Goal: Navigation & Orientation: Find specific page/section

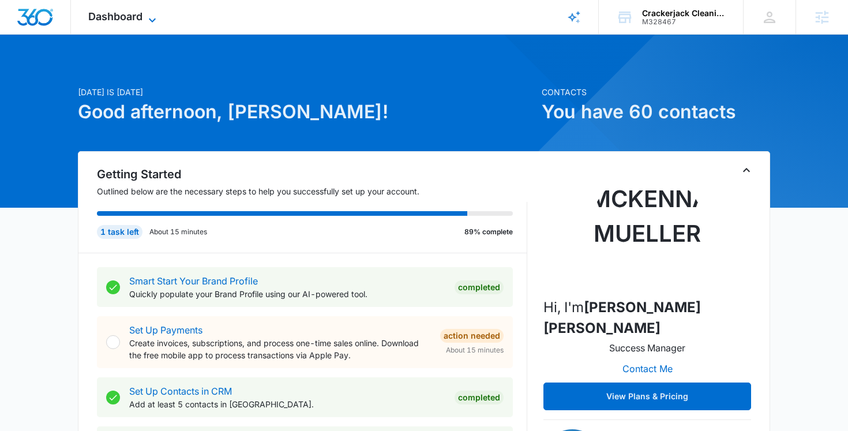
click at [138, 12] on span "Dashboard" at bounding box center [115, 16] width 54 height 12
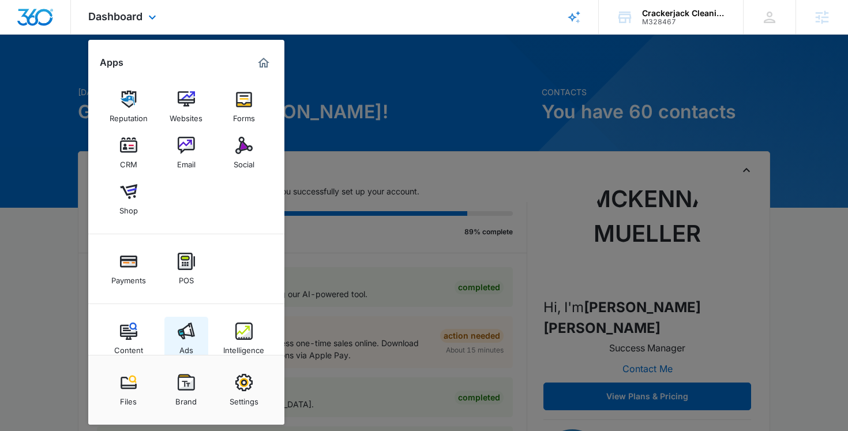
click at [180, 335] on img at bounding box center [186, 330] width 17 height 17
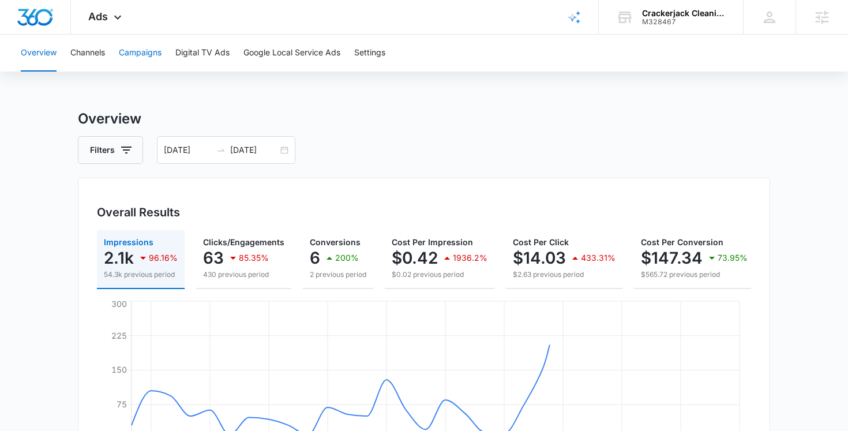
click at [162, 53] on button "Campaigns" at bounding box center [140, 53] width 43 height 37
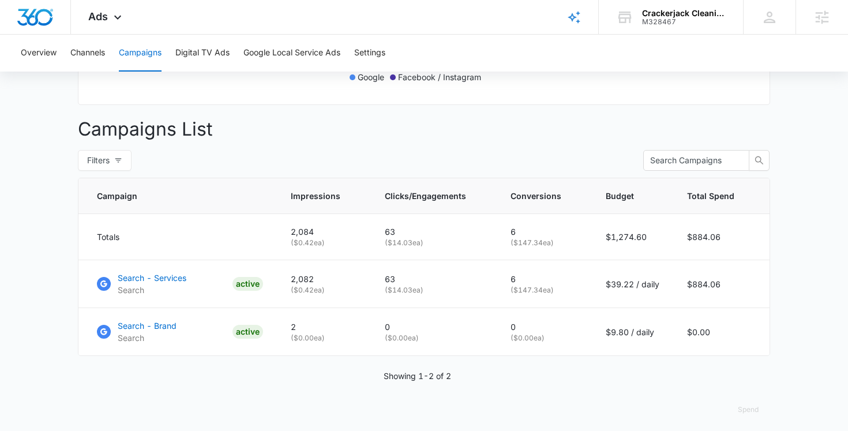
scroll to position [392, 0]
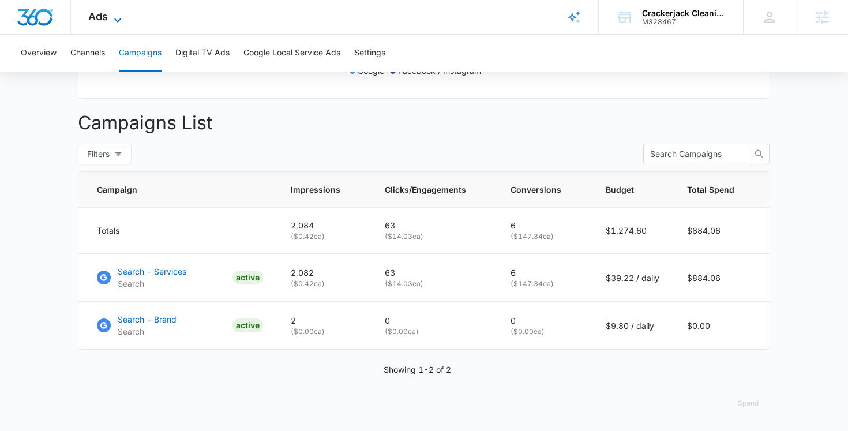
click at [92, 13] on span "Ads" at bounding box center [98, 16] width 20 height 12
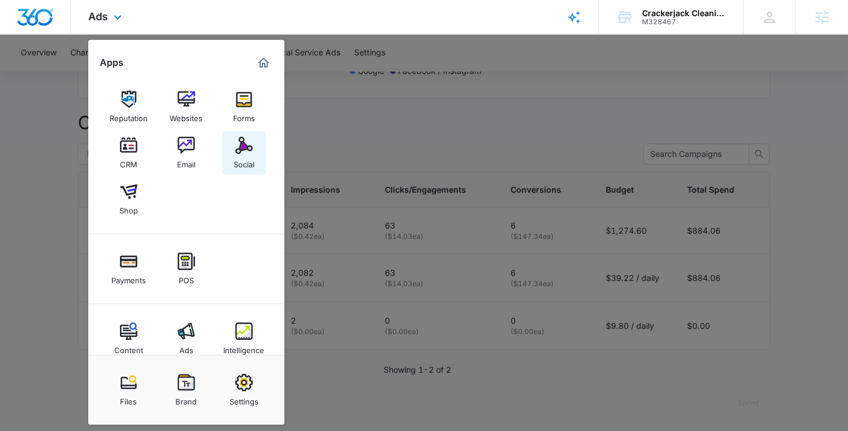
click at [239, 156] on div "Social" at bounding box center [244, 161] width 21 height 15
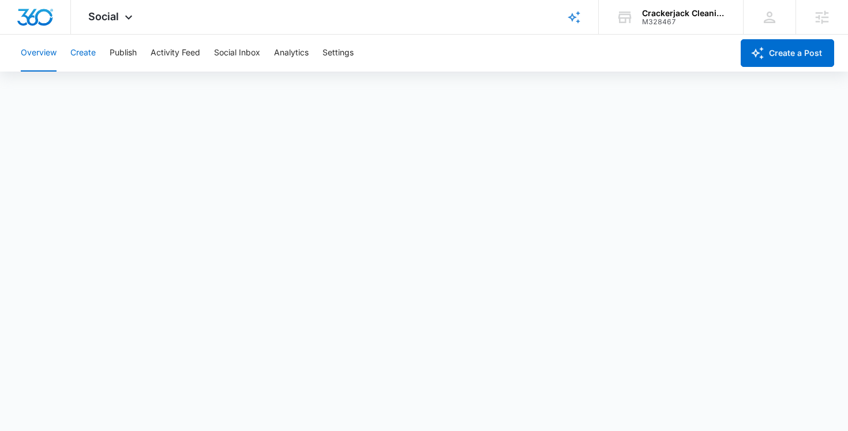
click at [73, 48] on button "Create" at bounding box center [82, 53] width 25 height 37
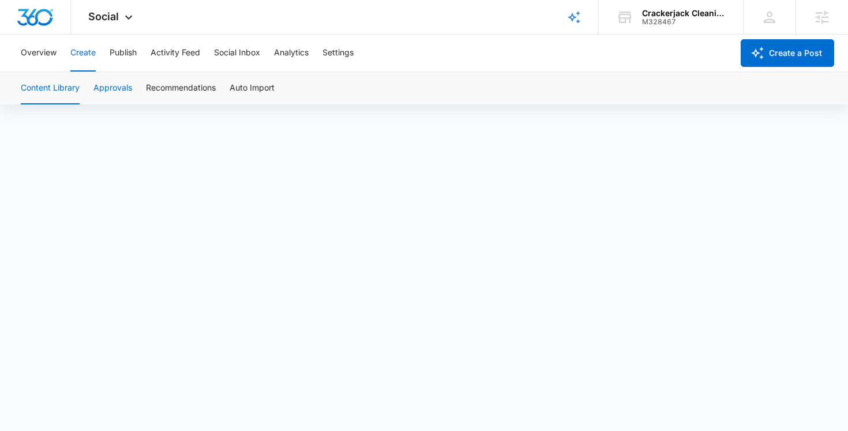
click at [106, 86] on button "Approvals" at bounding box center [112, 88] width 39 height 32
click at [96, 17] on span "Social" at bounding box center [103, 16] width 31 height 12
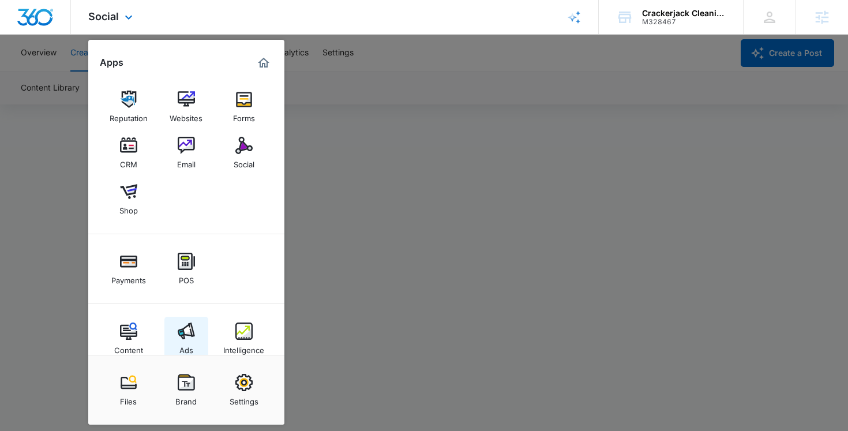
click at [183, 333] on img at bounding box center [186, 330] width 17 height 17
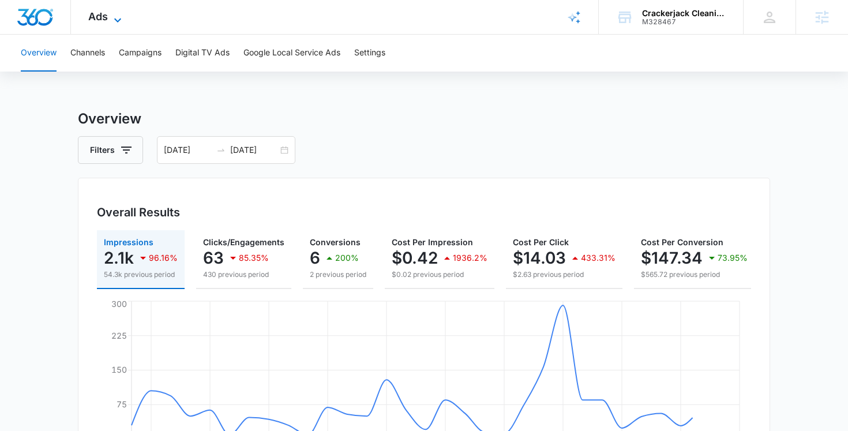
click at [121, 21] on icon at bounding box center [118, 20] width 14 height 14
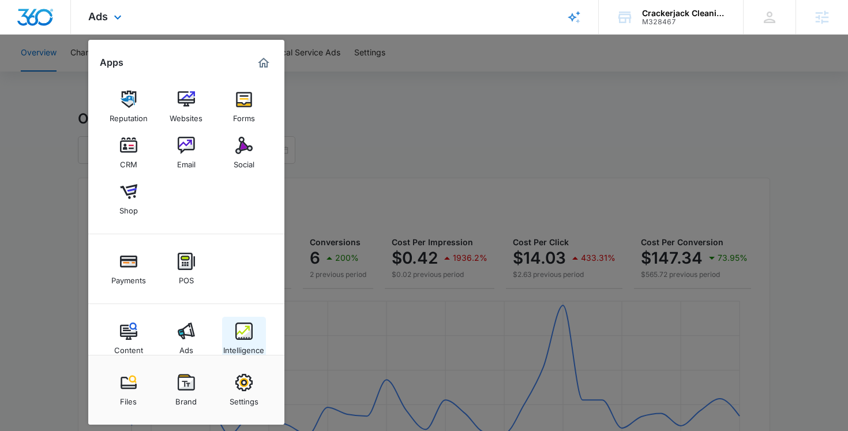
click at [239, 327] on img at bounding box center [243, 330] width 17 height 17
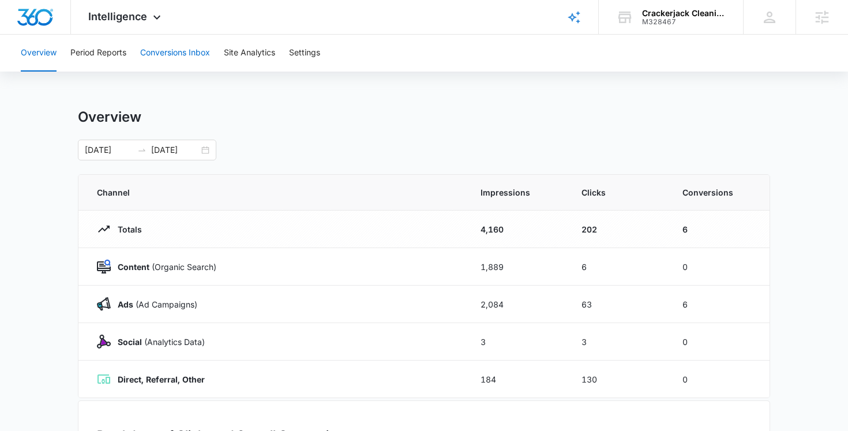
click at [172, 52] on button "Conversions Inbox" at bounding box center [175, 53] width 70 height 37
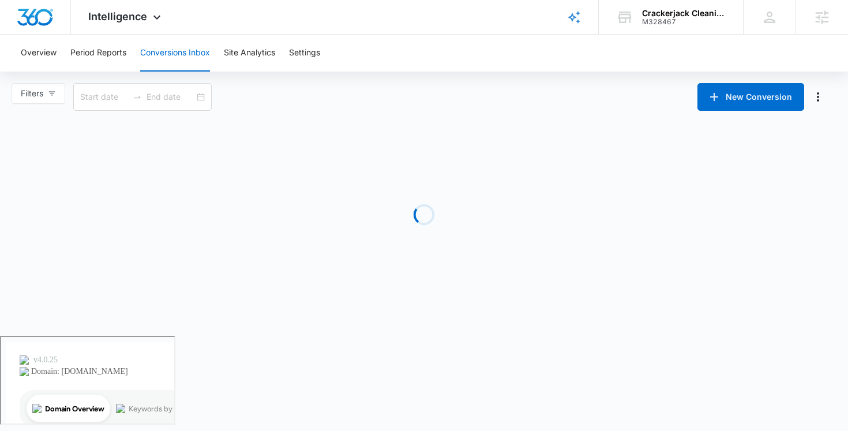
type input "[DATE]"
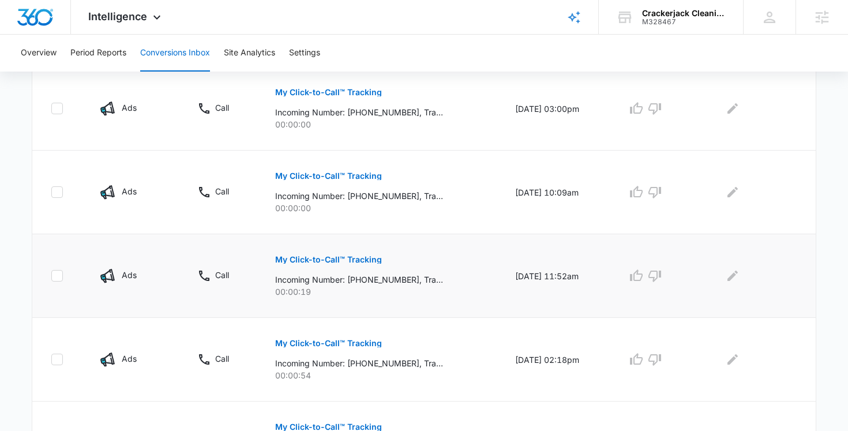
scroll to position [434, 0]
